Goal: Information Seeking & Learning: Find specific fact

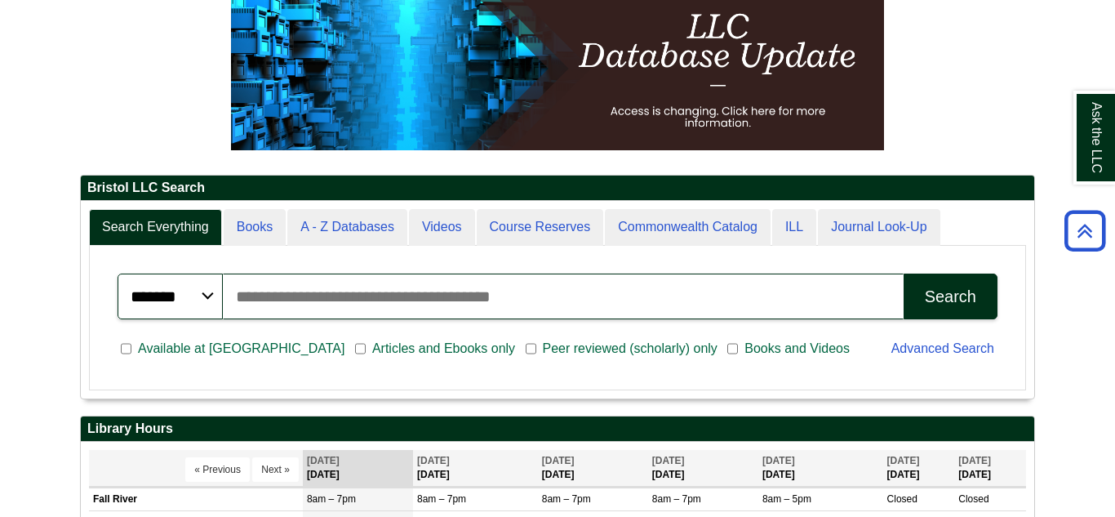
scroll to position [196, 954]
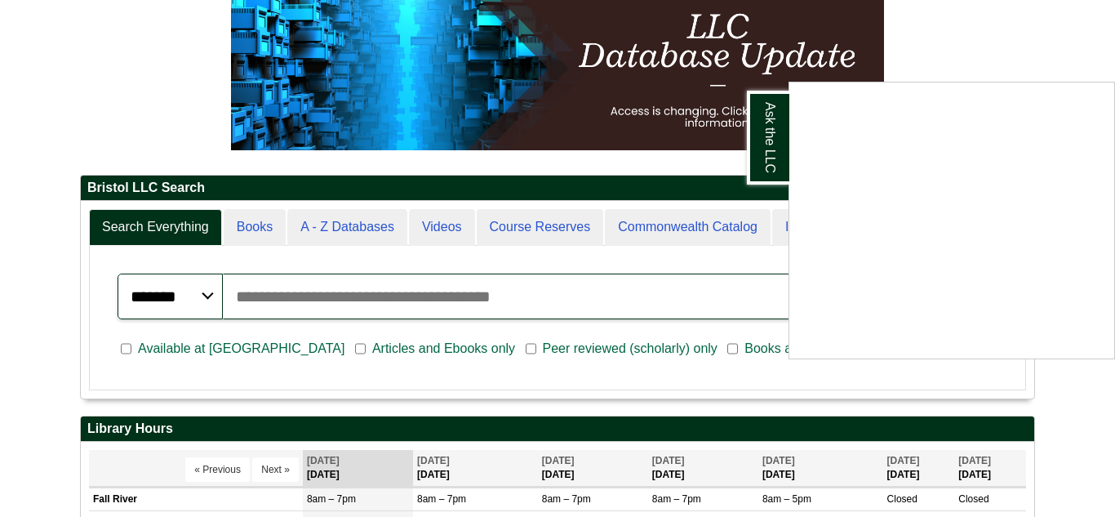
click at [428, 288] on div "Ask the LLC" at bounding box center [557, 258] width 1115 height 517
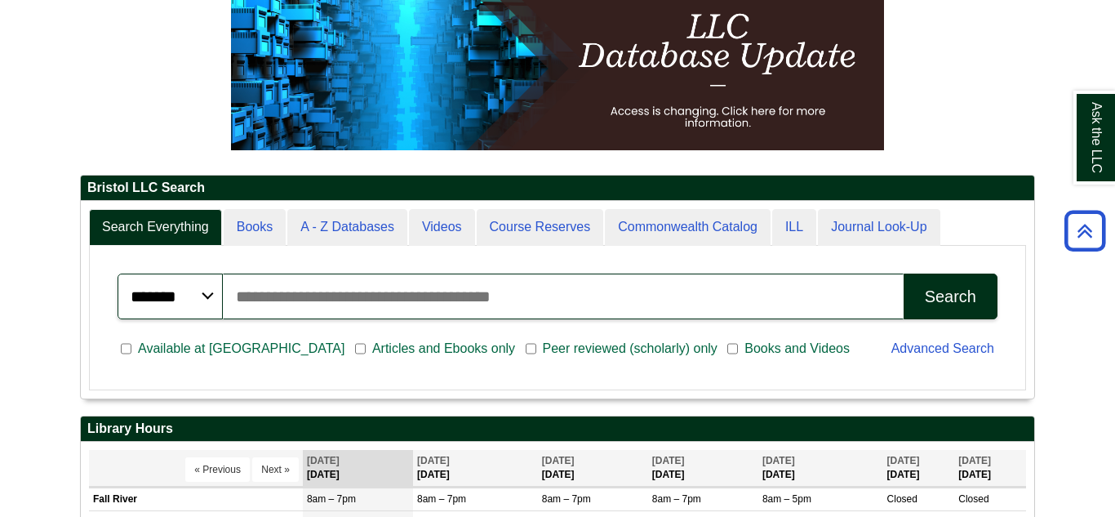
click at [428, 288] on input "Search articles, books, journals & more" at bounding box center [563, 297] width 681 height 46
type input "**********"
click at [932, 306] on div "Search" at bounding box center [950, 296] width 51 height 19
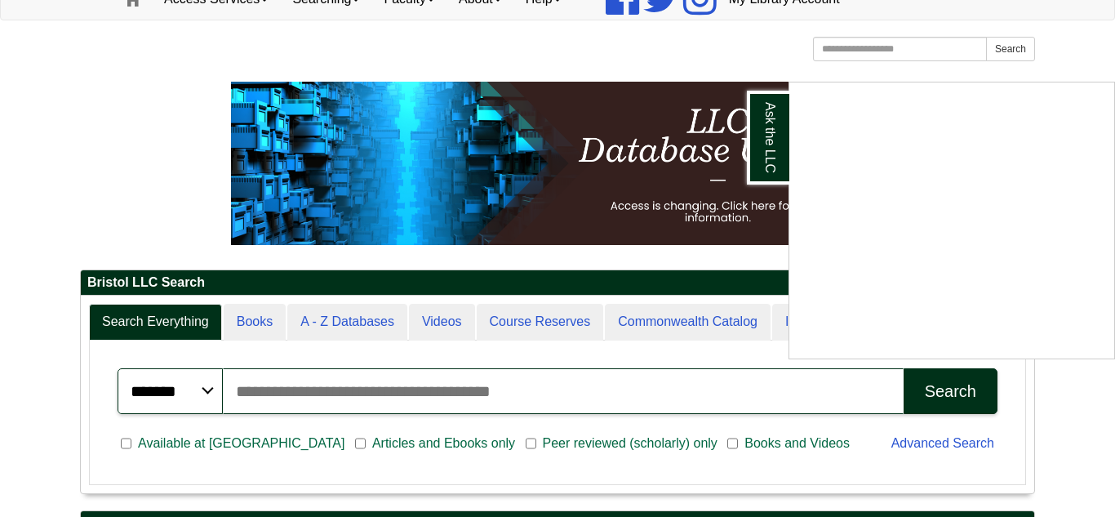
scroll to position [157, 0]
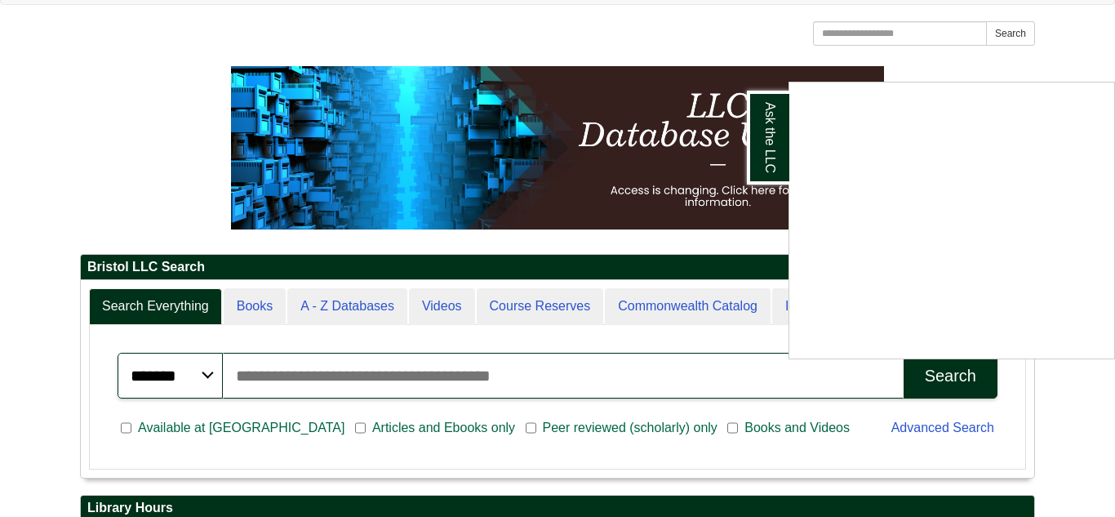
drag, startPoint x: 414, startPoint y: 369, endPoint x: 428, endPoint y: 376, distance: 15.3
click at [428, 376] on div "Ask the LLC" at bounding box center [557, 258] width 1115 height 517
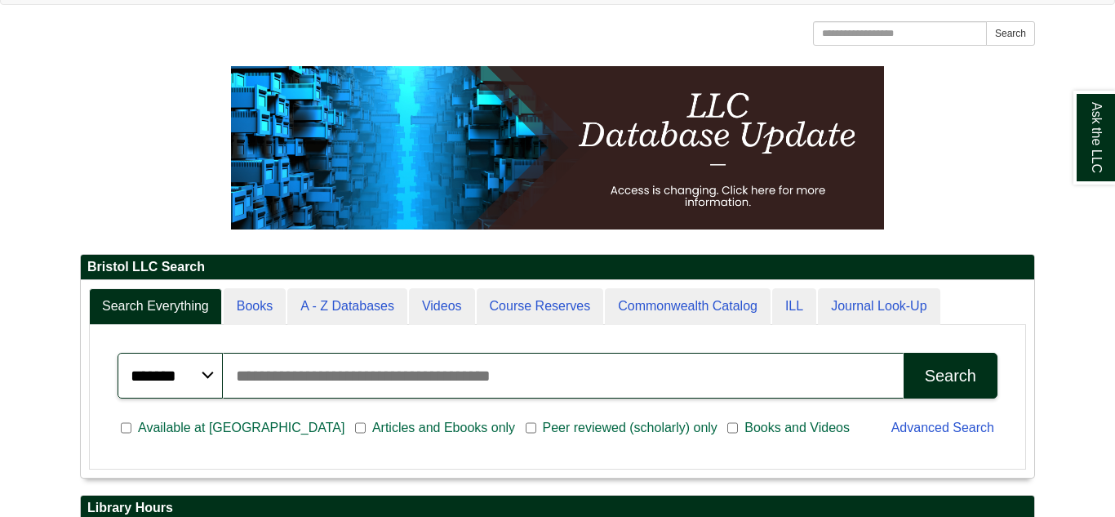
click at [428, 376] on input "Search articles, books, journals & more" at bounding box center [563, 376] width 681 height 46
type input "**********"
click at [904, 353] on button "Search" at bounding box center [951, 376] width 94 height 46
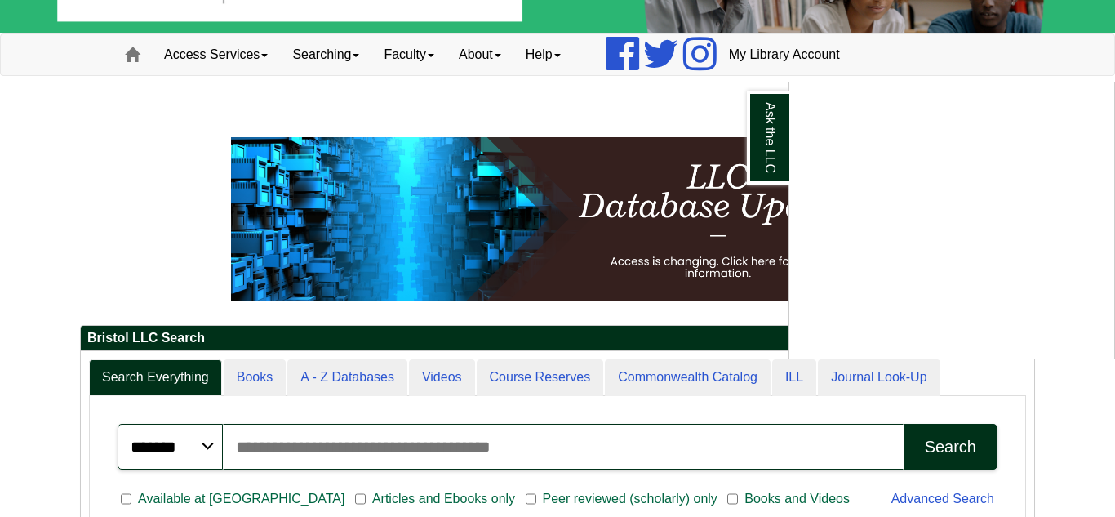
scroll to position [147, 0]
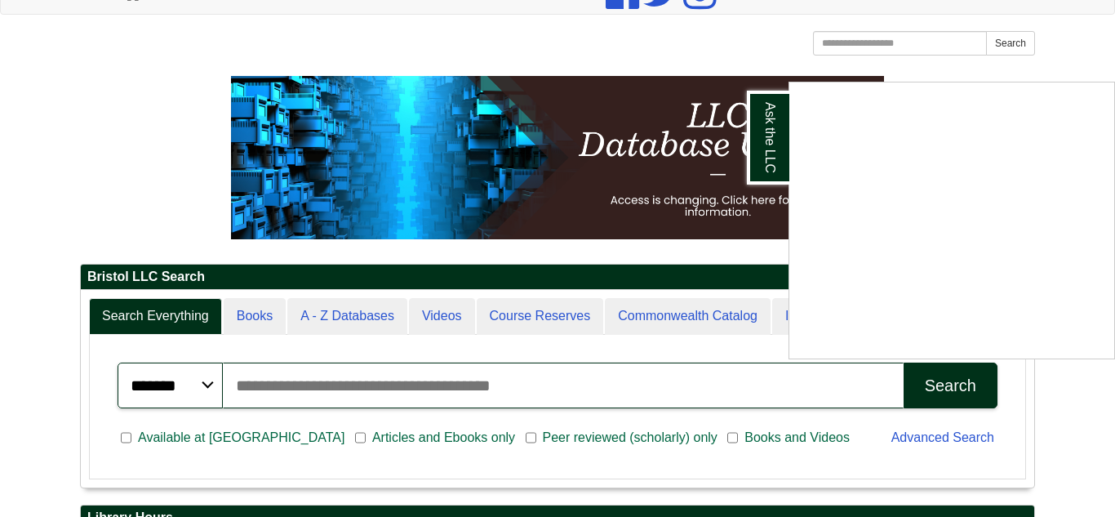
click at [434, 439] on div "Ask the LLC" at bounding box center [557, 258] width 1115 height 517
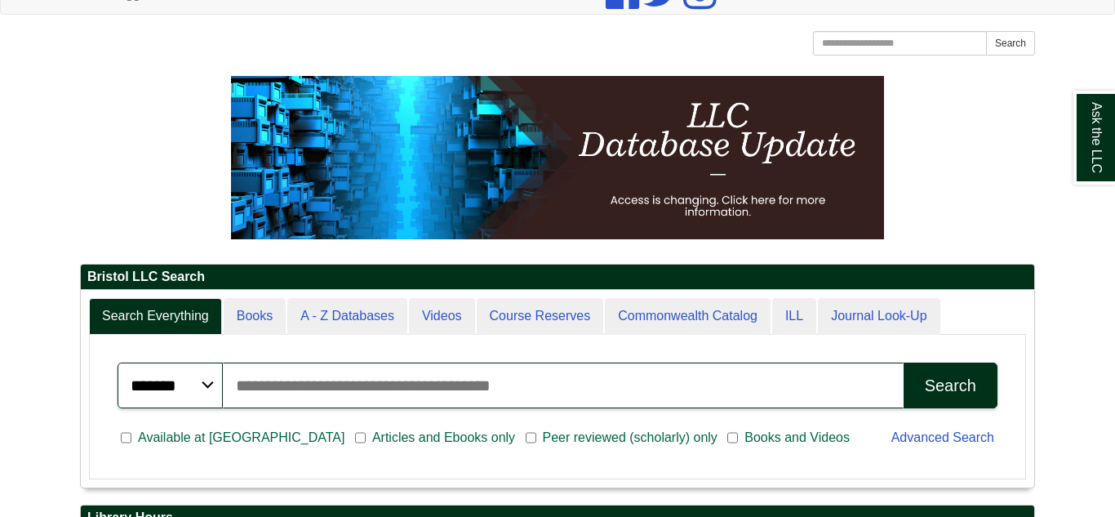
click at [396, 401] on input "Search articles, books, journals & more" at bounding box center [563, 386] width 681 height 46
type input "**********"
click at [941, 383] on div "Search" at bounding box center [950, 385] width 51 height 19
